Goal: Task Accomplishment & Management: Complete application form

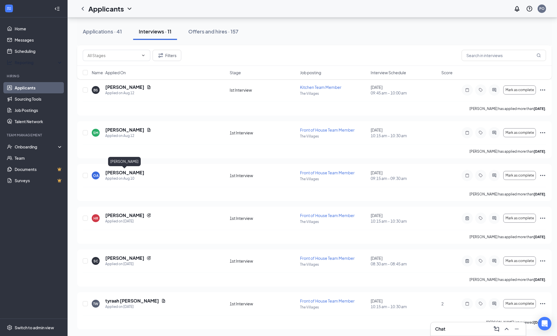
scroll to position [271, 0]
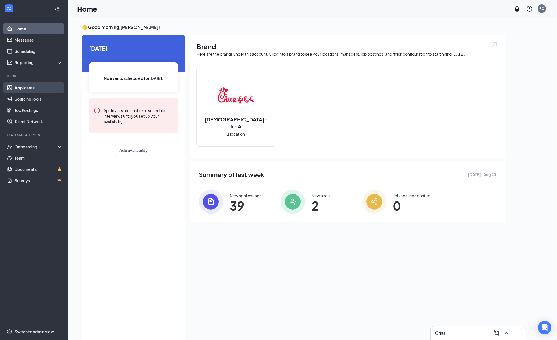
click at [22, 87] on link "Applicants" at bounding box center [39, 87] width 48 height 11
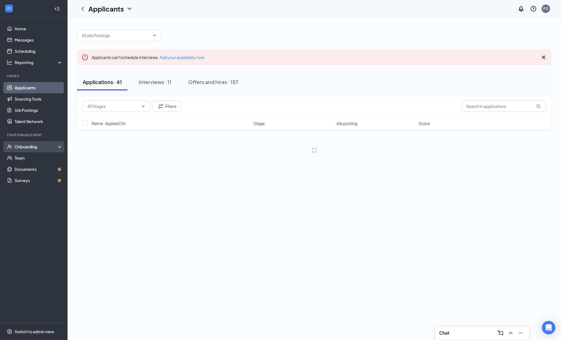
click at [24, 146] on div "Onboarding" at bounding box center [36, 147] width 43 height 6
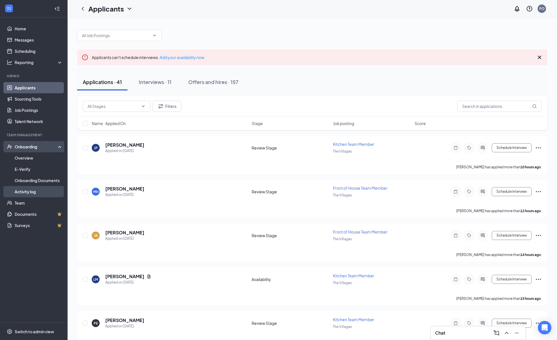
click at [20, 190] on link "Activity log" at bounding box center [39, 191] width 48 height 11
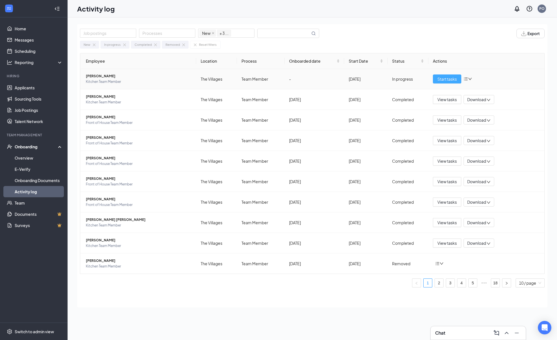
drag, startPoint x: 440, startPoint y: 79, endPoint x: 432, endPoint y: 80, distance: 8.2
click at [440, 79] on span "Start tasks" at bounding box center [446, 79] width 19 height 6
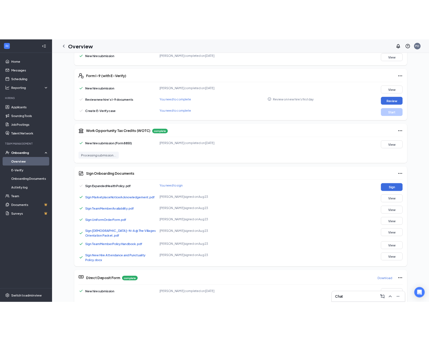
scroll to position [153, 0]
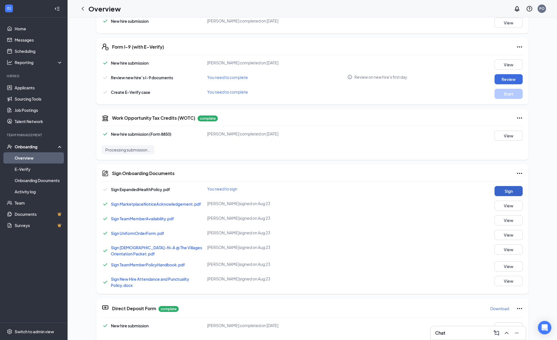
click at [499, 195] on button "Sign" at bounding box center [508, 191] width 28 height 10
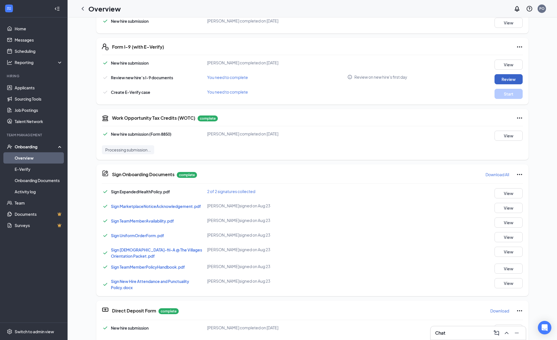
click at [496, 80] on button "Review" at bounding box center [508, 79] width 28 height 10
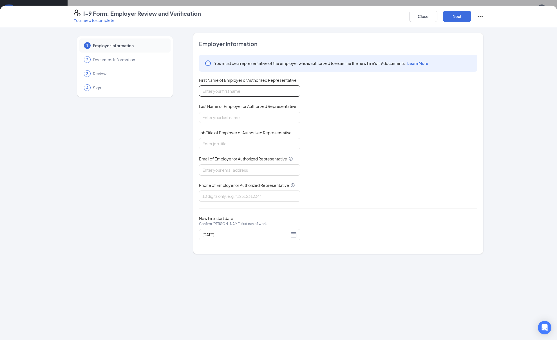
click at [267, 86] on input "First Name of Employer or Authorized Representative" at bounding box center [249, 91] width 101 height 11
type input "[PERSON_NAME]"
click at [264, 115] on input "Last Name of Employer or Authorized Representative" at bounding box center [249, 117] width 101 height 11
type input "Ortaliz"
click at [257, 143] on input "Job Title of Employer or Authorized Representative" at bounding box center [249, 143] width 101 height 11
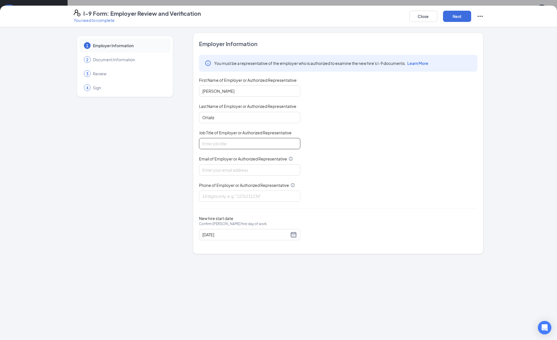
type input "Talent Director"
click at [251, 168] on input "Email of Employer or Authorized Representative" at bounding box center [249, 170] width 101 height 11
type input "[EMAIL_ADDRESS][DOMAIN_NAME]"
click at [239, 197] on input "Phone of Employer or Authorized Representative" at bounding box center [249, 196] width 101 height 11
type input "3524300223"
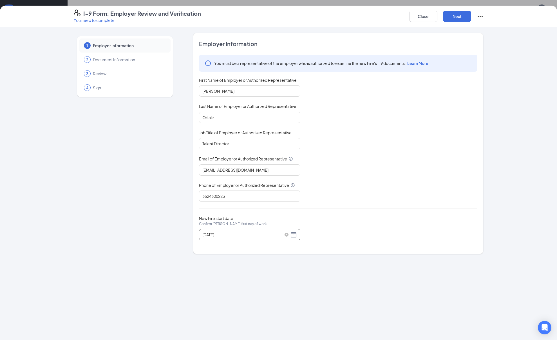
click at [227, 235] on input "[DATE]" at bounding box center [245, 235] width 87 height 6
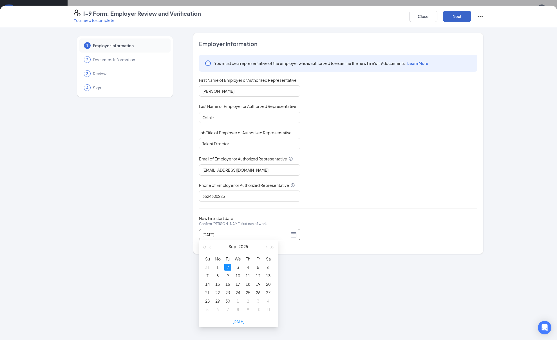
click at [461, 19] on button "Next" at bounding box center [457, 16] width 28 height 11
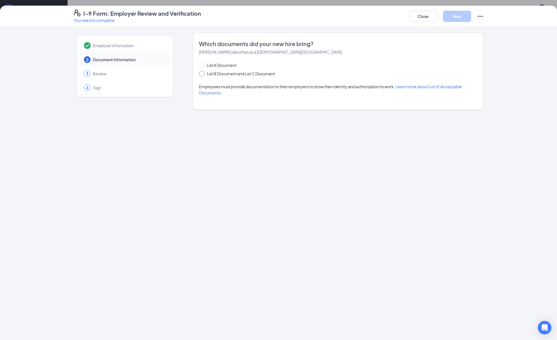
click at [205, 73] on span at bounding box center [202, 74] width 6 height 6
click at [203, 73] on input "List B Document and List C Document" at bounding box center [201, 73] width 4 height 4
radio input "true"
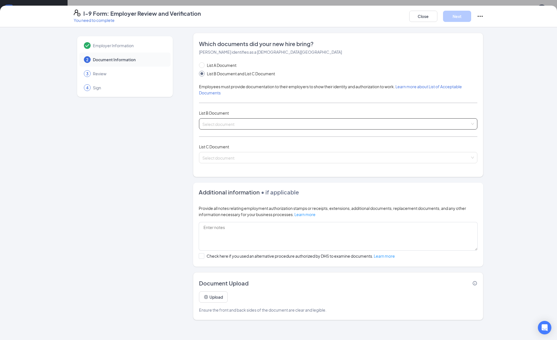
click at [216, 123] on input "search" at bounding box center [336, 123] width 268 height 8
click at [201, 65] on input "List A Document" at bounding box center [201, 64] width 4 height 4
radio input "true"
radio input "false"
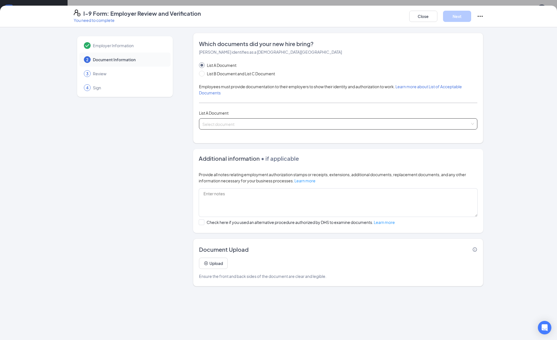
click at [222, 123] on input "search" at bounding box center [336, 123] width 268 height 8
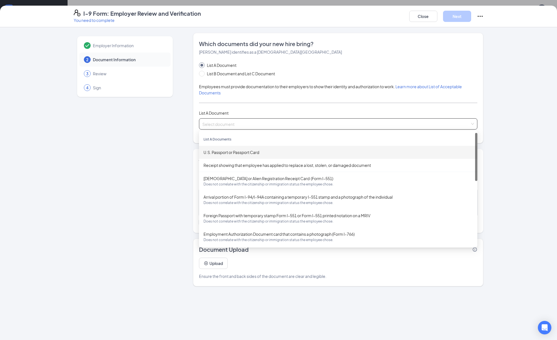
click at [231, 150] on div "U.S. Passport or Passport Card" at bounding box center [337, 152] width 269 height 6
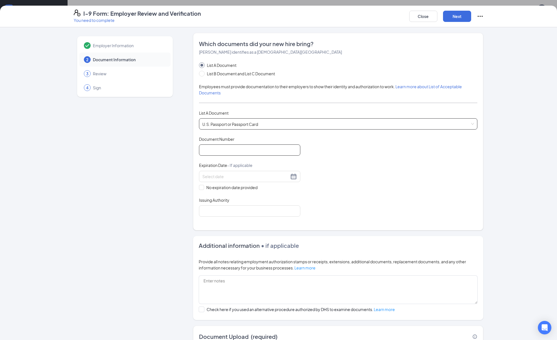
click at [232, 149] on input "Document Number" at bounding box center [249, 150] width 101 height 11
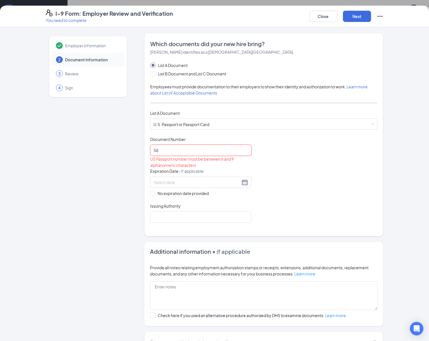
type input "S"
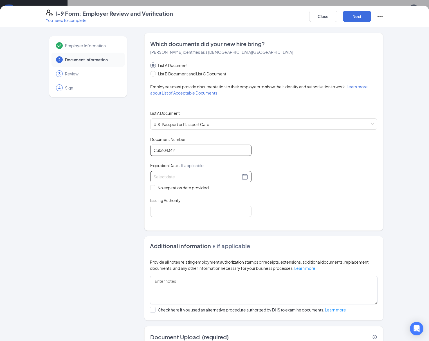
type input "C30604342"
click at [154, 176] on input at bounding box center [197, 177] width 87 height 6
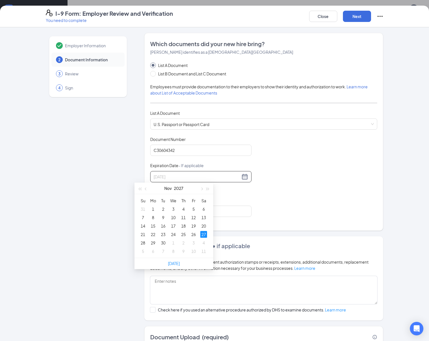
click at [206, 233] on div "27" at bounding box center [203, 234] width 7 height 7
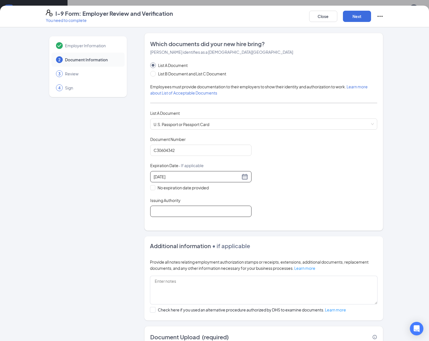
type input "[DATE]"
click at [160, 213] on input "Issuing Authority" at bounding box center [200, 211] width 101 height 11
type input "United States Of America"
click at [107, 232] on div "Employer Information 2 Document Information 3 Review 4 Sign" at bounding box center [88, 207] width 84 height 348
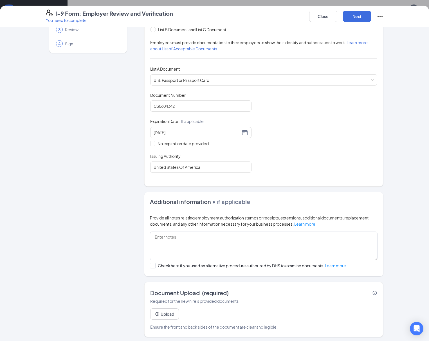
scroll to position [45, 0]
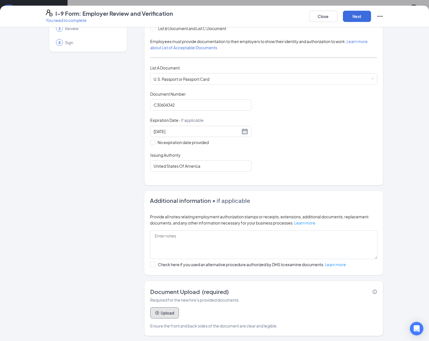
click at [155, 312] on icon "PlusCircle" at bounding box center [157, 313] width 5 height 5
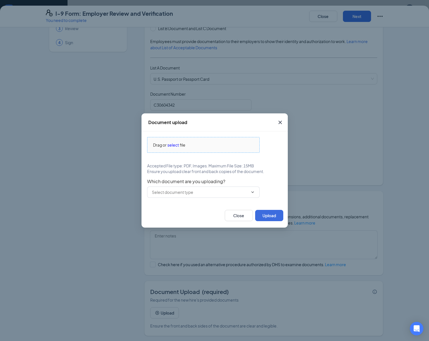
click at [174, 145] on span "select" at bounding box center [173, 145] width 12 height 6
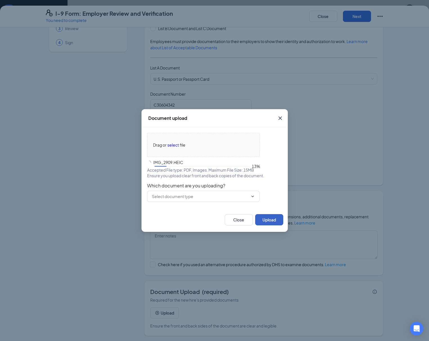
click at [264, 221] on button "Upload" at bounding box center [269, 219] width 28 height 11
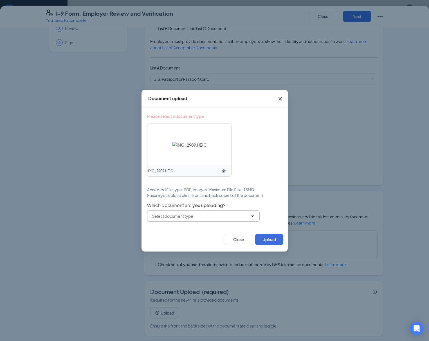
click at [203, 214] on input "text" at bounding box center [200, 216] width 96 height 6
click at [193, 228] on div "U.S. Passport or Passport Card" at bounding box center [179, 229] width 56 height 6
type input "U.S. Passport or Passport Card"
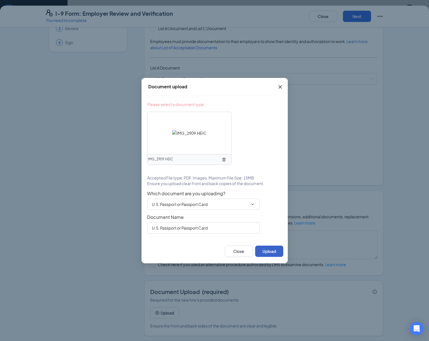
click at [271, 253] on button "Upload" at bounding box center [269, 251] width 28 height 11
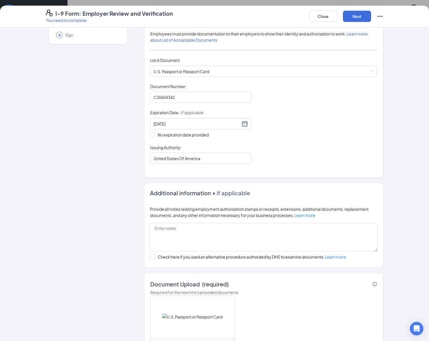
scroll to position [98, 0]
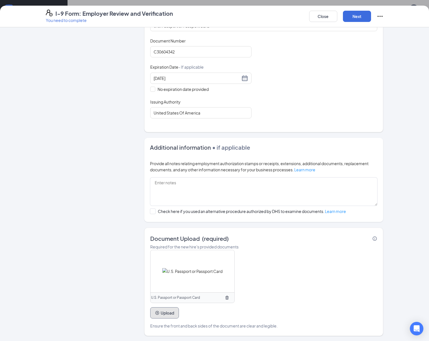
click at [158, 311] on button "Upload" at bounding box center [164, 312] width 29 height 11
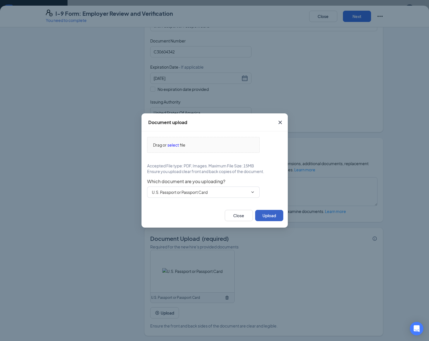
click at [261, 217] on button "Upload" at bounding box center [269, 215] width 28 height 11
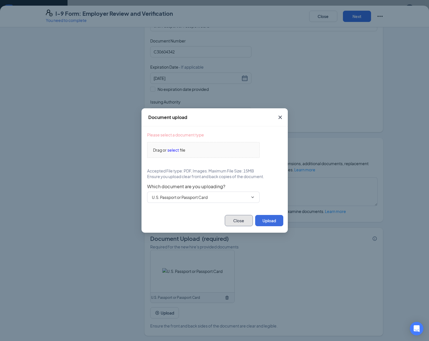
click at [236, 222] on button "Close" at bounding box center [239, 220] width 28 height 11
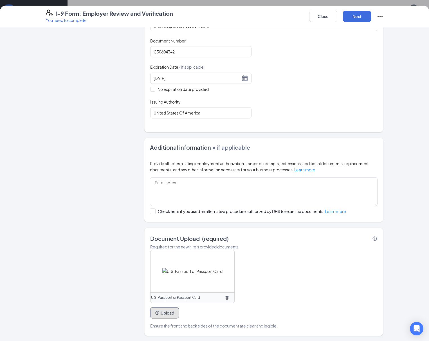
scroll to position [254, 0]
click at [371, 16] on button "Next" at bounding box center [357, 16] width 28 height 11
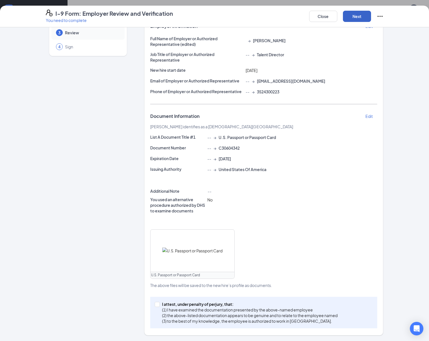
scroll to position [36, 0]
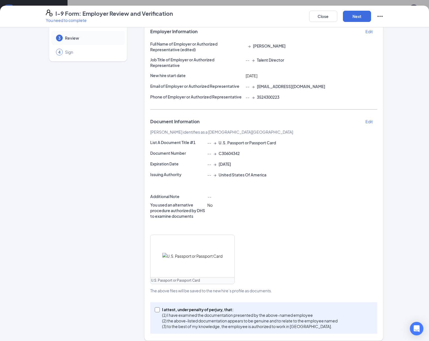
click at [155, 307] on input "I attest, under penalty of [PERSON_NAME], that: (1) I have examined the documen…" at bounding box center [157, 309] width 4 height 4
checkbox input "true"
click at [371, 15] on button "Next" at bounding box center [357, 16] width 28 height 11
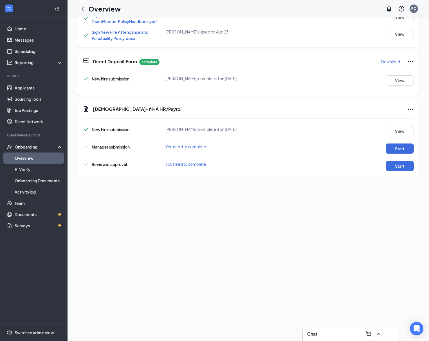
scroll to position [0, 0]
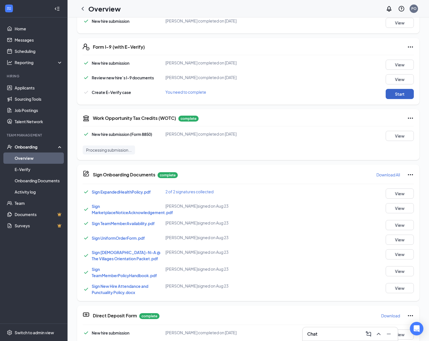
click at [390, 94] on button "Start" at bounding box center [400, 94] width 28 height 10
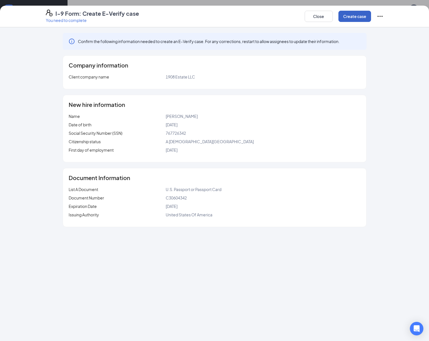
click at [371, 17] on button "Create case" at bounding box center [354, 16] width 33 height 11
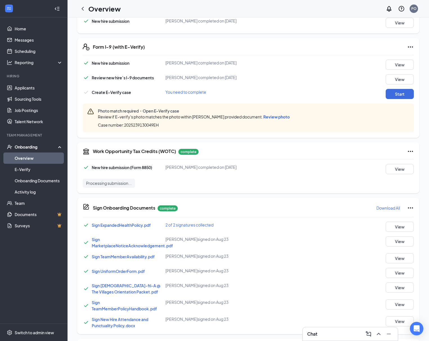
click at [279, 119] on span "Review photo" at bounding box center [276, 116] width 26 height 5
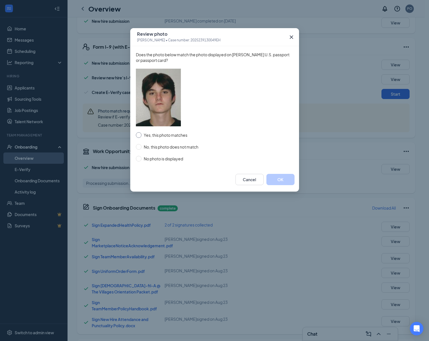
click at [141, 135] on input "Yes, this photo matches" at bounding box center [139, 135] width 6 height 6
radio input "true"
click at [281, 178] on button "OK" at bounding box center [280, 179] width 28 height 11
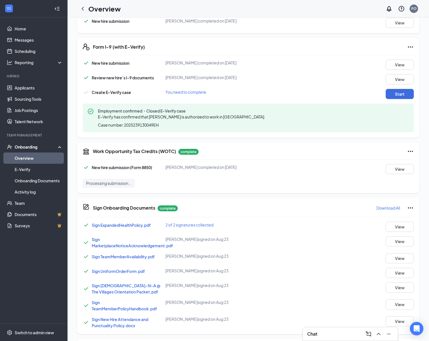
click at [407, 46] on icon "Ellipses" at bounding box center [410, 47] width 7 height 7
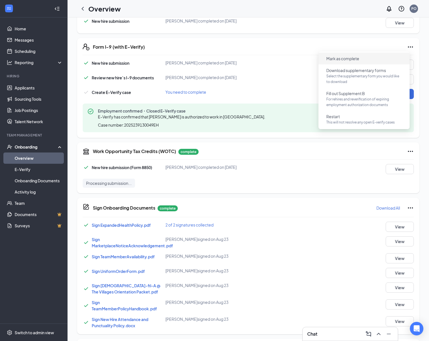
click at [354, 57] on span "Mark as complete" at bounding box center [342, 59] width 33 height 6
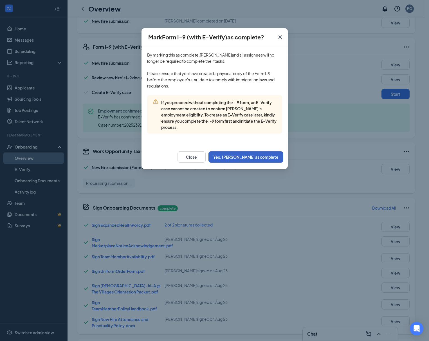
click at [239, 154] on button "Yes, [PERSON_NAME] as complete" at bounding box center [245, 156] width 75 height 11
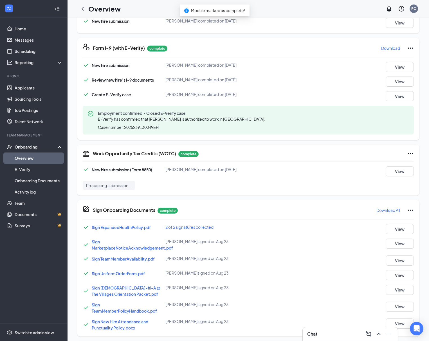
click at [251, 191] on div "Work Opportunity Tax Credits (WOTC) complete New hire submission (Form 8850) [P…" at bounding box center [248, 170] width 342 height 51
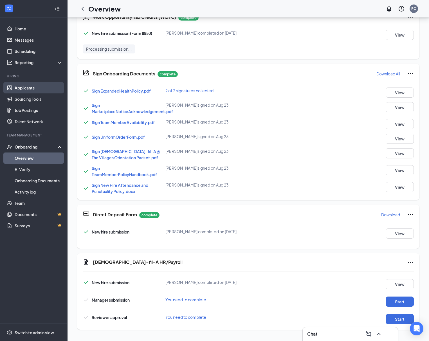
click at [22, 87] on link "Applicants" at bounding box center [39, 87] width 48 height 11
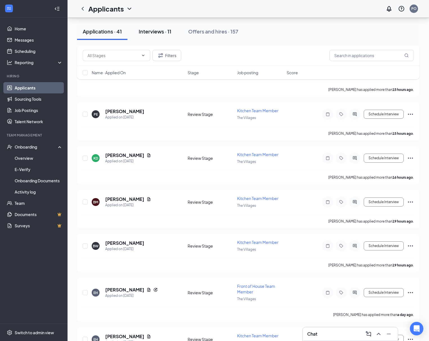
scroll to position [248, 0]
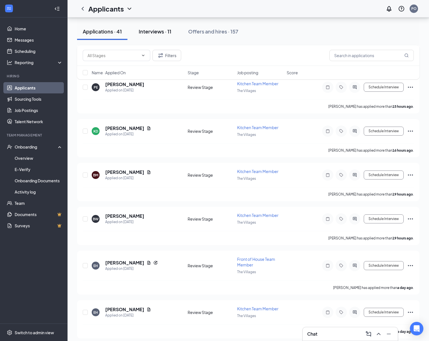
click at [154, 32] on div "Interviews · 11" at bounding box center [155, 31] width 33 height 7
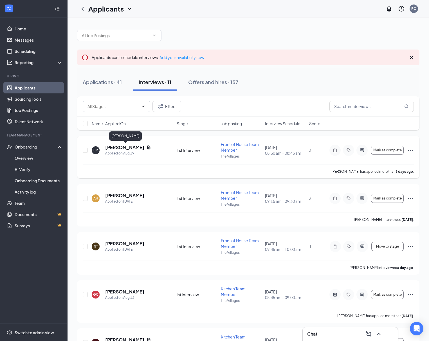
click at [128, 149] on h5 "[PERSON_NAME]" at bounding box center [124, 147] width 39 height 6
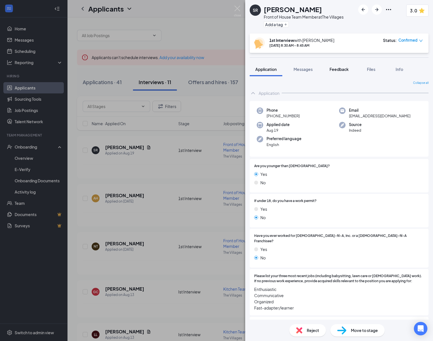
click at [335, 69] on span "Feedback" at bounding box center [339, 69] width 19 height 5
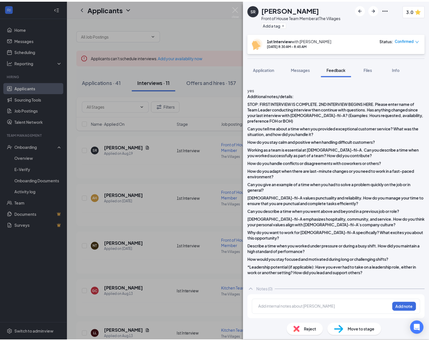
scroll to position [554, 0]
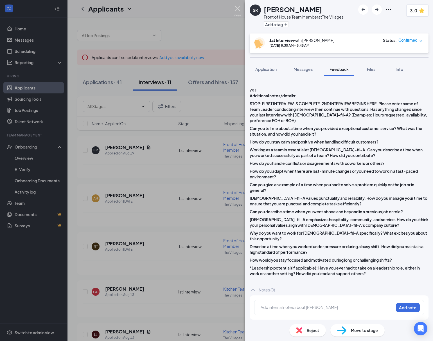
click at [236, 8] on img at bounding box center [237, 11] width 7 height 11
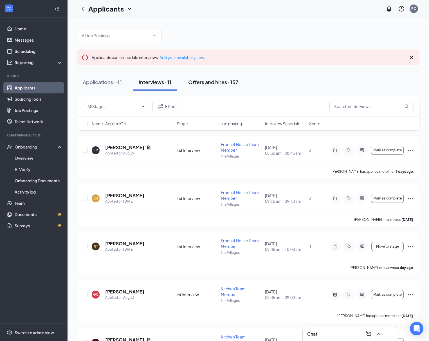
click at [193, 83] on div "Offers and hires · 157" at bounding box center [213, 81] width 50 height 7
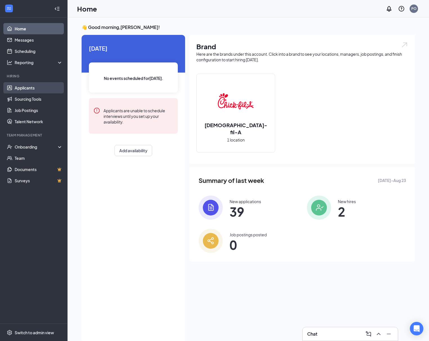
click at [21, 88] on link "Applicants" at bounding box center [39, 87] width 48 height 11
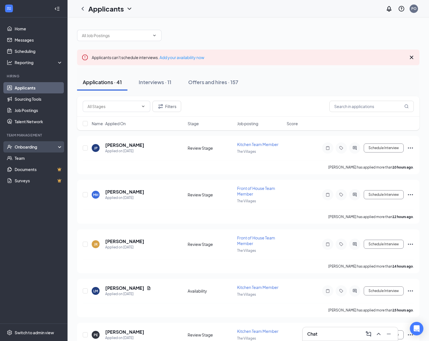
click at [29, 147] on div "Onboarding" at bounding box center [36, 147] width 43 height 6
click at [35, 189] on link "Activity log" at bounding box center [39, 191] width 48 height 11
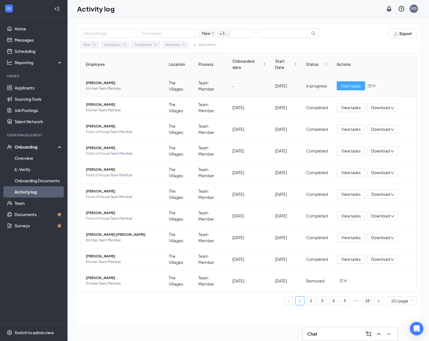
click at [347, 85] on span "Start tasks" at bounding box center [350, 86] width 19 height 6
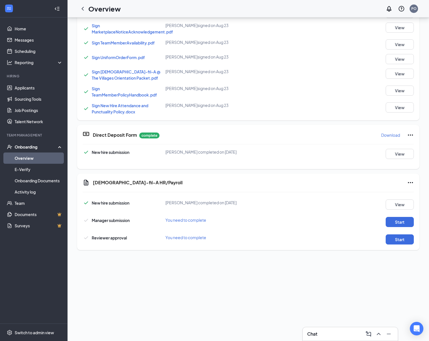
scroll to position [122, 0]
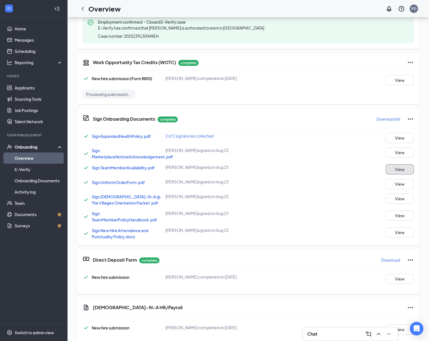
click at [389, 169] on button "View" at bounding box center [400, 169] width 28 height 10
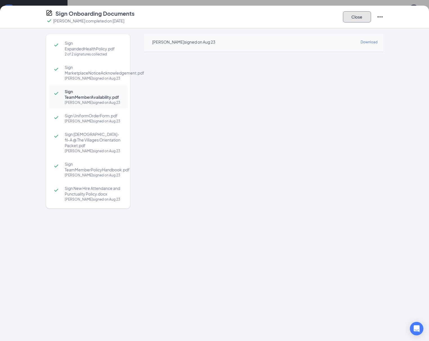
click at [371, 17] on button "Close" at bounding box center [357, 16] width 28 height 11
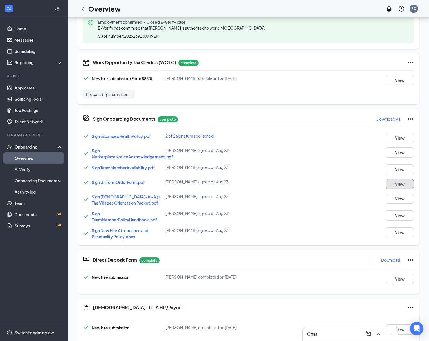
click at [399, 181] on button "View" at bounding box center [400, 184] width 28 height 10
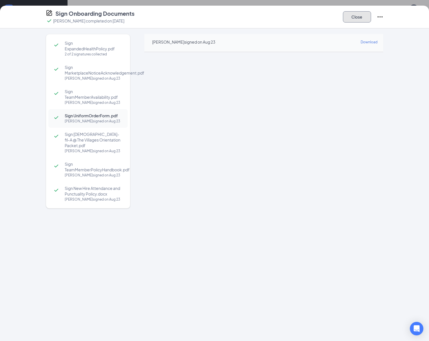
click at [371, 15] on button "Close" at bounding box center [357, 16] width 28 height 11
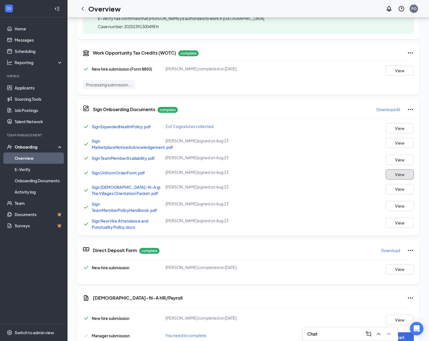
scroll to position [247, 0]
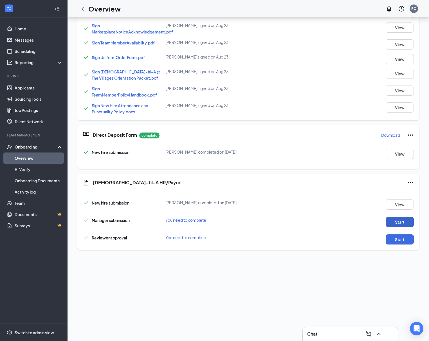
click at [390, 219] on button "Start" at bounding box center [400, 222] width 28 height 10
click at [23, 86] on link "Applicants" at bounding box center [39, 87] width 48 height 11
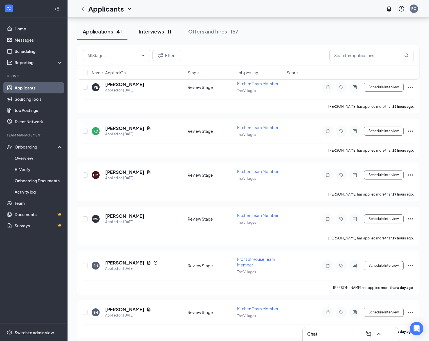
scroll to position [248, 0]
click at [203, 33] on div "Offers and hires · 157" at bounding box center [213, 31] width 50 height 7
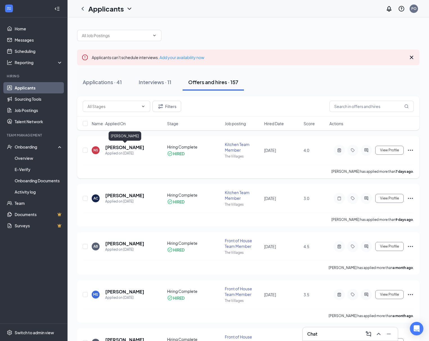
click at [130, 147] on h5 "[PERSON_NAME]" at bounding box center [124, 147] width 39 height 6
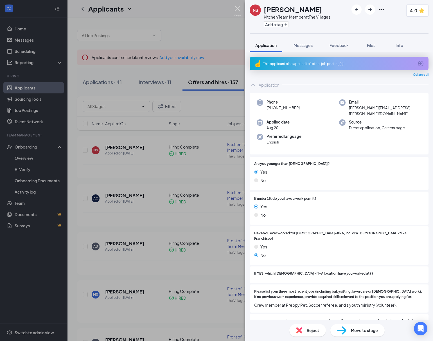
click at [238, 8] on img at bounding box center [237, 11] width 7 height 11
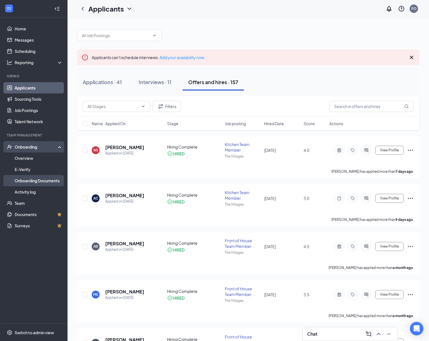
click at [20, 181] on link "Onboarding Documents" at bounding box center [39, 180] width 48 height 11
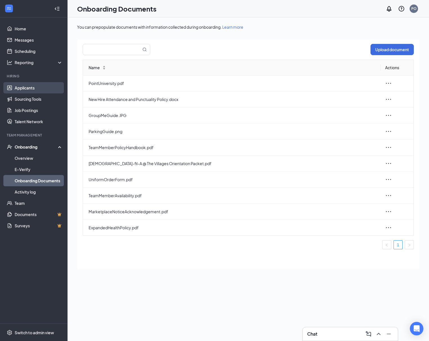
click at [21, 85] on link "Applicants" at bounding box center [39, 87] width 48 height 11
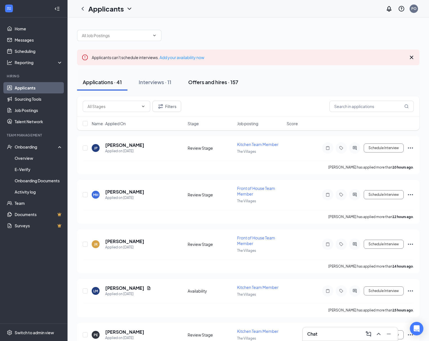
click at [196, 80] on div "Offers and hires · 157" at bounding box center [213, 81] width 50 height 7
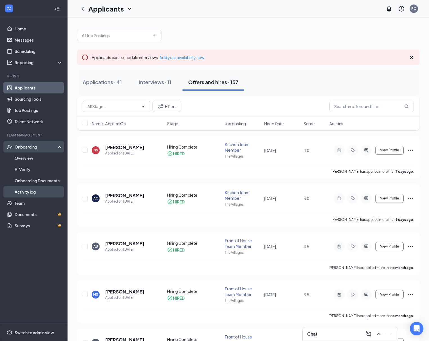
click at [26, 192] on link "Activity log" at bounding box center [39, 191] width 48 height 11
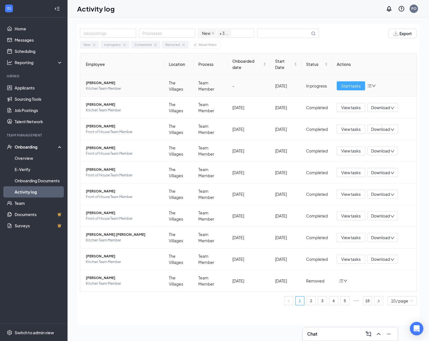
click at [347, 83] on span "Start tasks" at bounding box center [350, 86] width 19 height 6
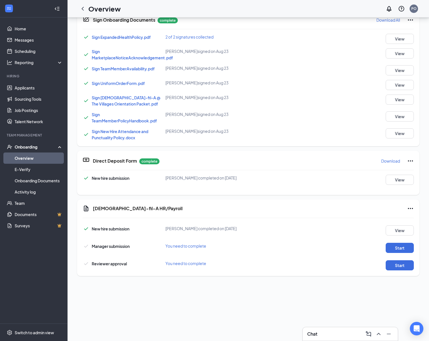
scroll to position [237, 0]
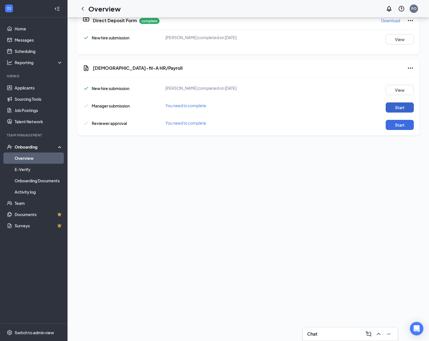
click at [396, 108] on button "Start" at bounding box center [400, 107] width 28 height 10
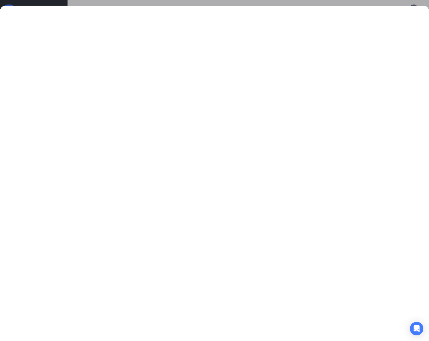
scroll to position [226, 0]
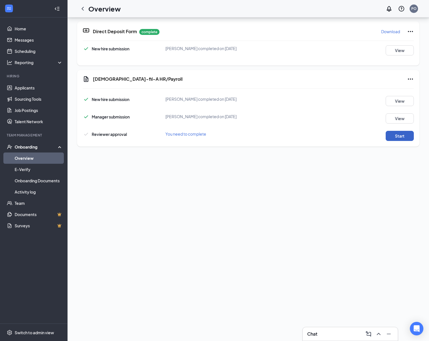
click at [389, 137] on button "Start" at bounding box center [400, 136] width 28 height 10
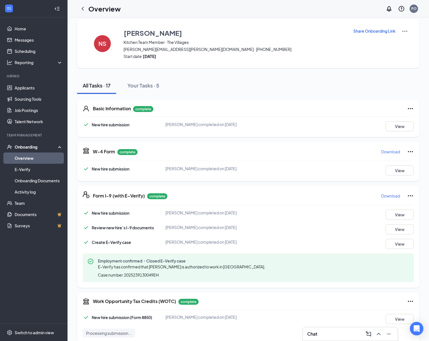
scroll to position [0, 0]
